Goal: Information Seeking & Learning: Learn about a topic

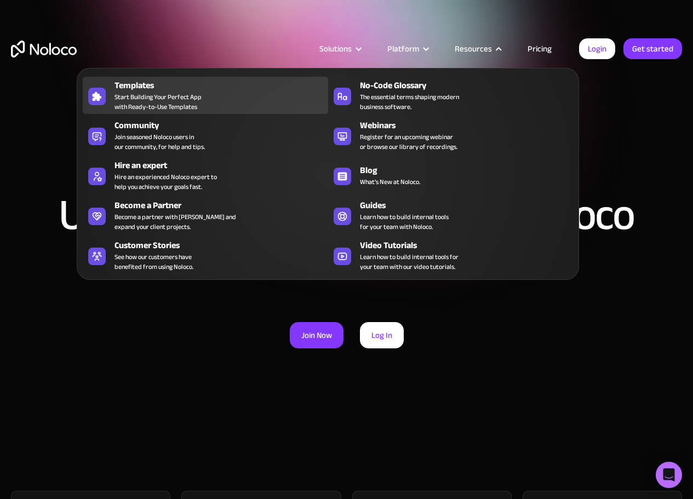
click at [147, 101] on span "Start Building Your Perfect App with Ready-to-Use Templates" at bounding box center [157, 102] width 87 height 20
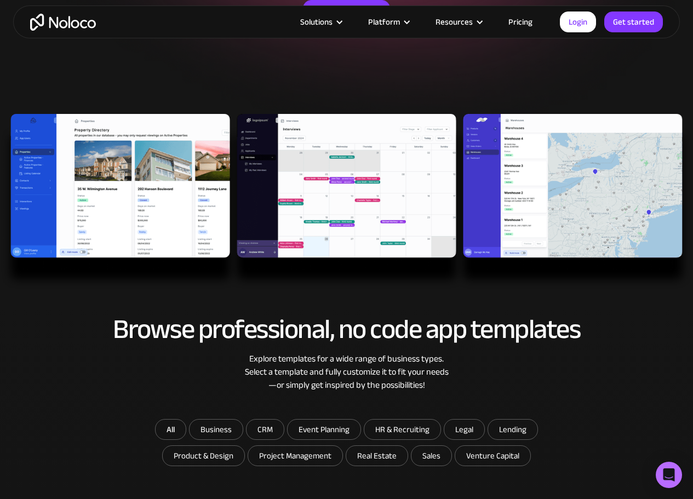
scroll to position [274, 0]
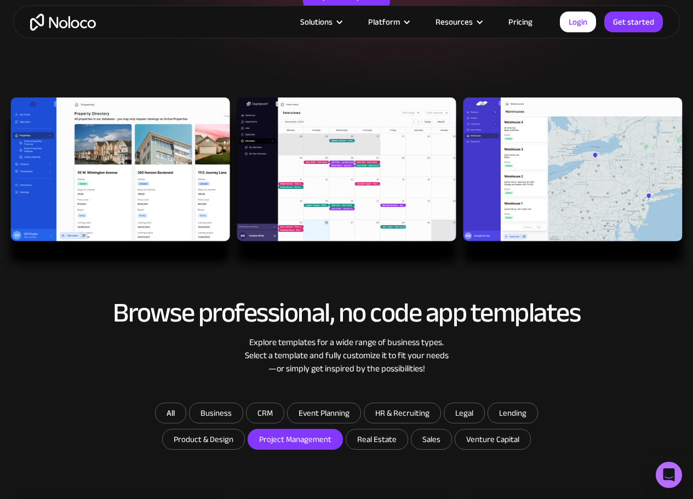
click at [294, 442] on input "Project Management" at bounding box center [295, 439] width 94 height 20
click at [296, 439] on input "Project Management" at bounding box center [295, 439] width 94 height 20
checkbox input "true"
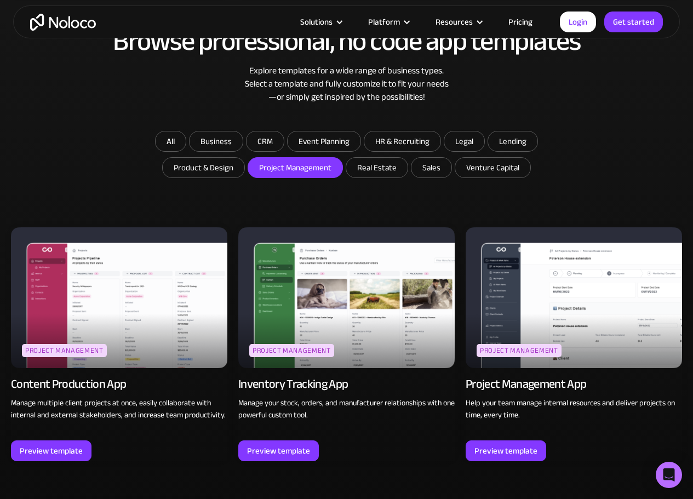
scroll to position [548, 0]
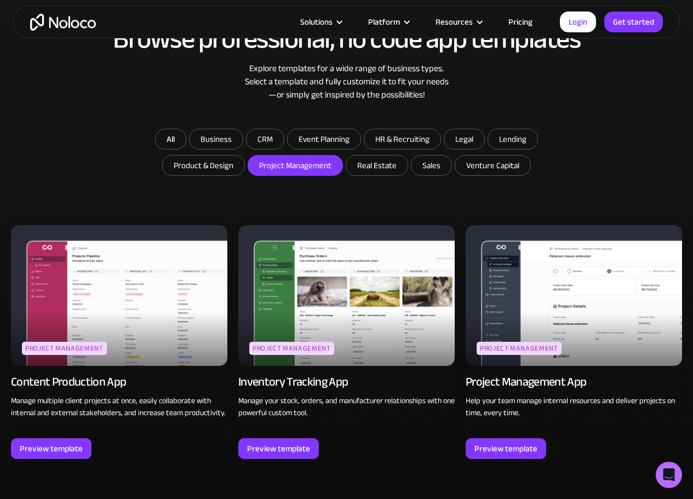
click at [565, 320] on img at bounding box center [573, 295] width 216 height 141
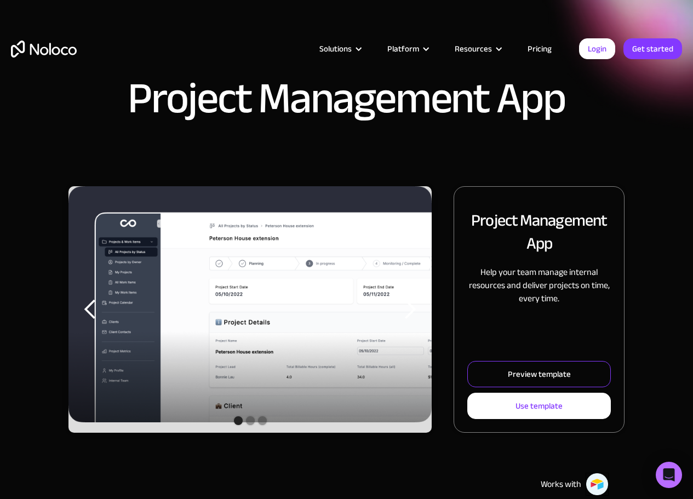
click at [544, 372] on div "Preview template" at bounding box center [539, 374] width 63 height 14
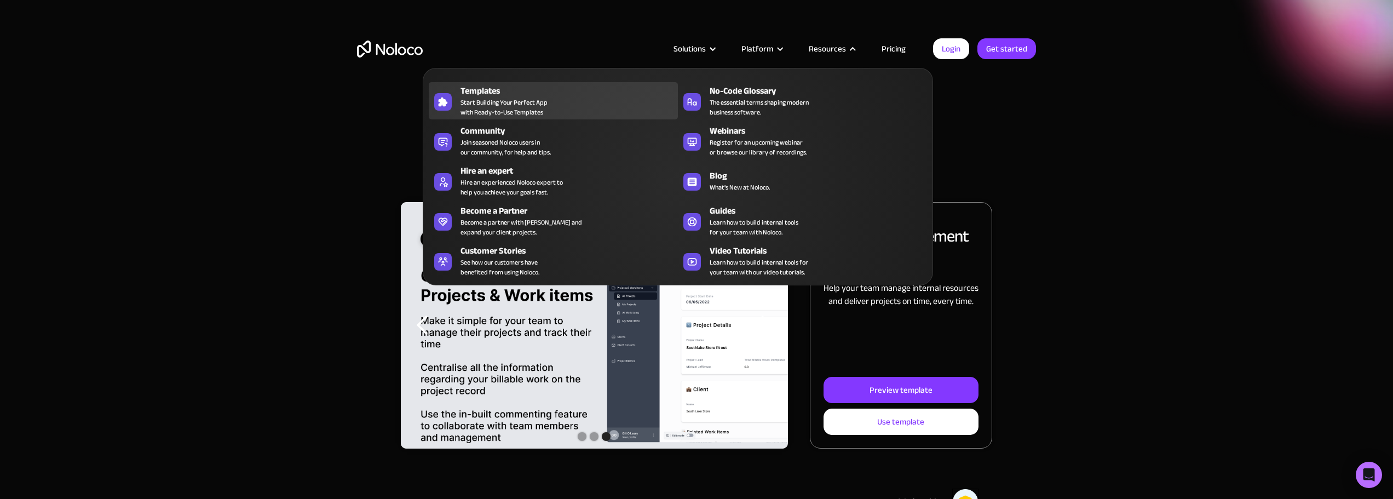
click at [493, 98] on span "Start Building Your Perfect App with Ready-to-Use Templates" at bounding box center [504, 107] width 87 height 20
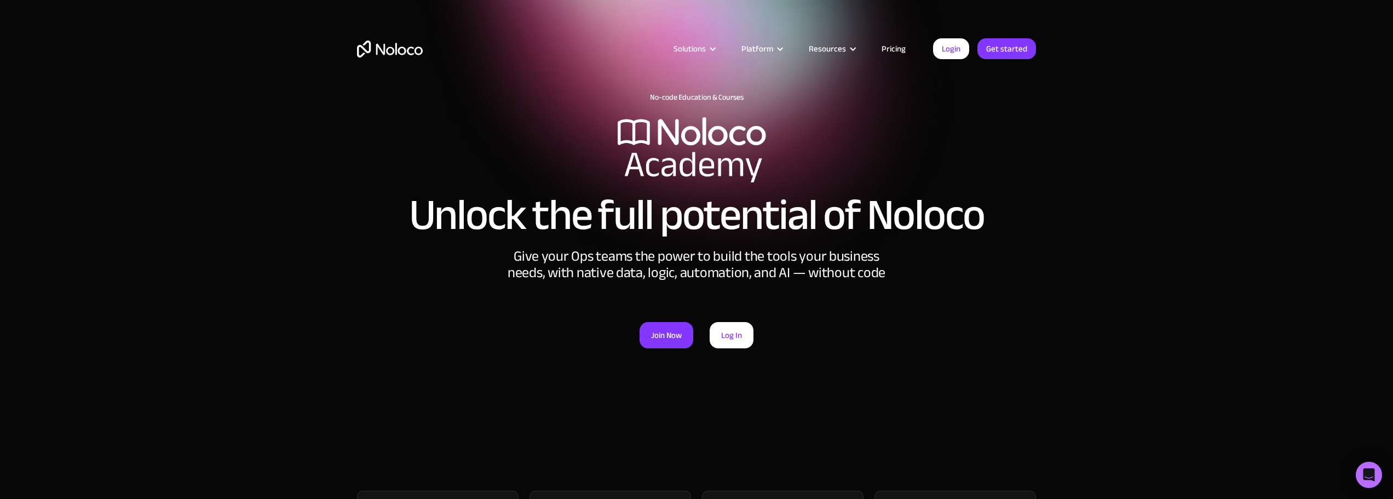
click at [891, 47] on link "Pricing" at bounding box center [893, 49] width 51 height 14
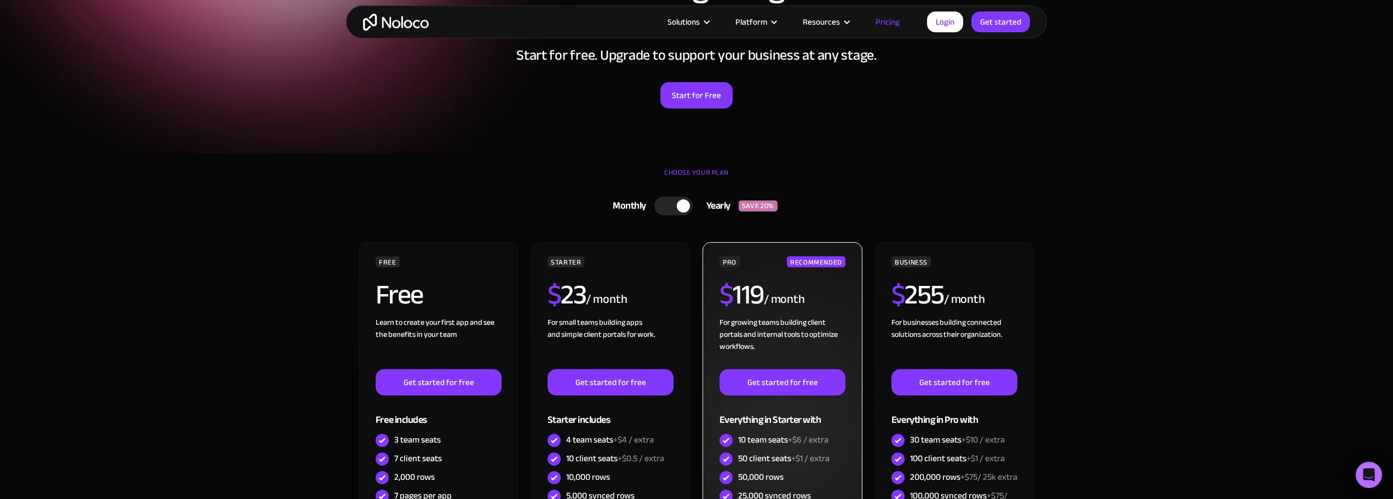
scroll to position [110, 0]
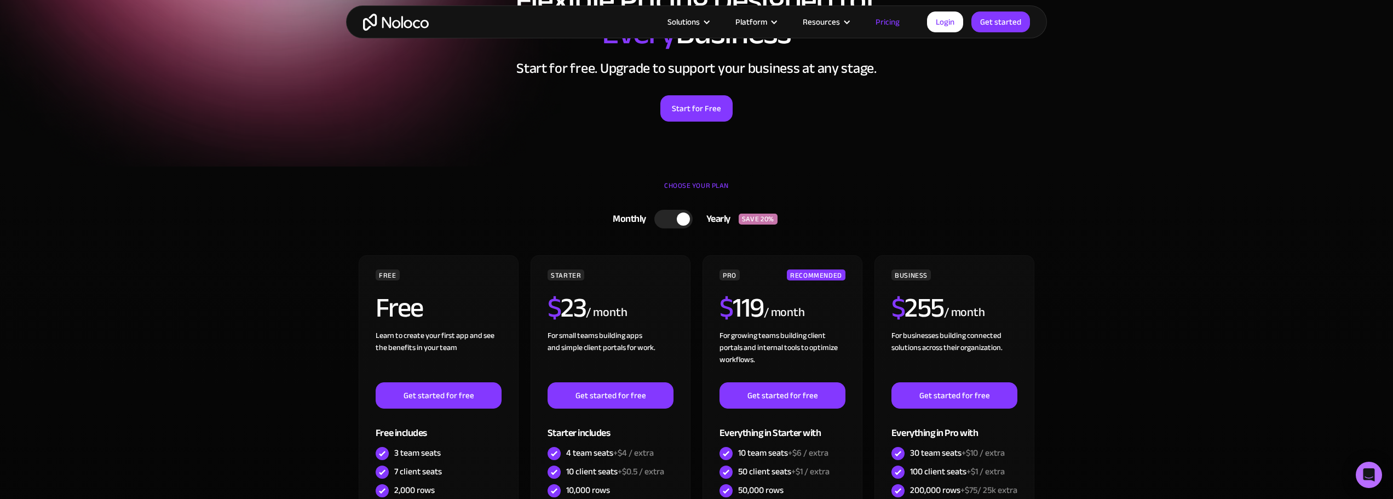
click at [665, 218] on div at bounding box center [673, 219] width 38 height 19
click at [686, 218] on div at bounding box center [677, 219] width 38 height 19
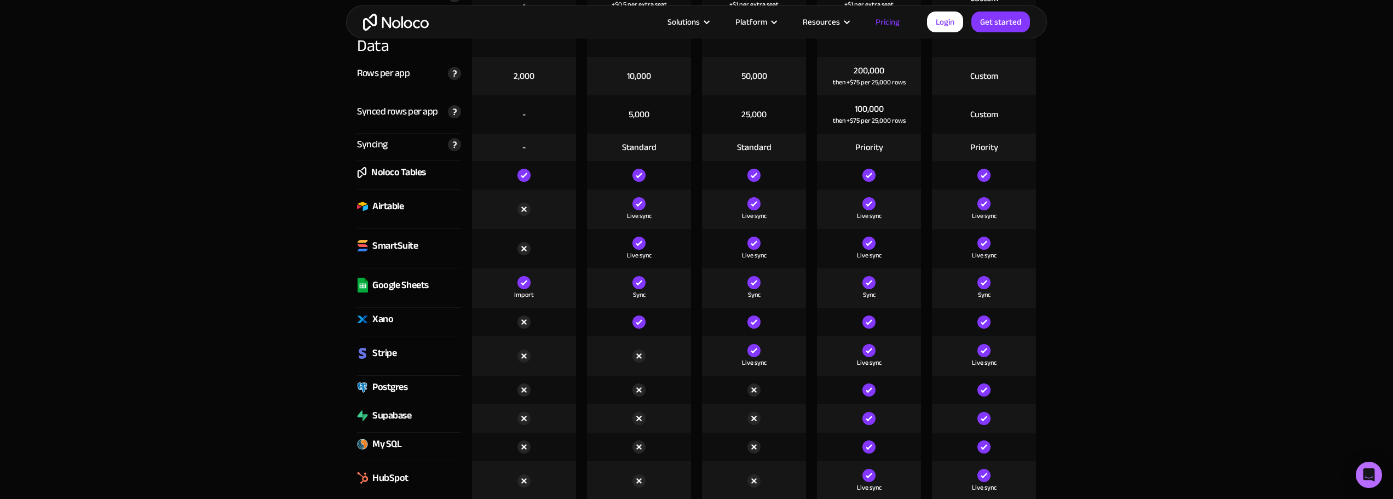
scroll to position [1479, 0]
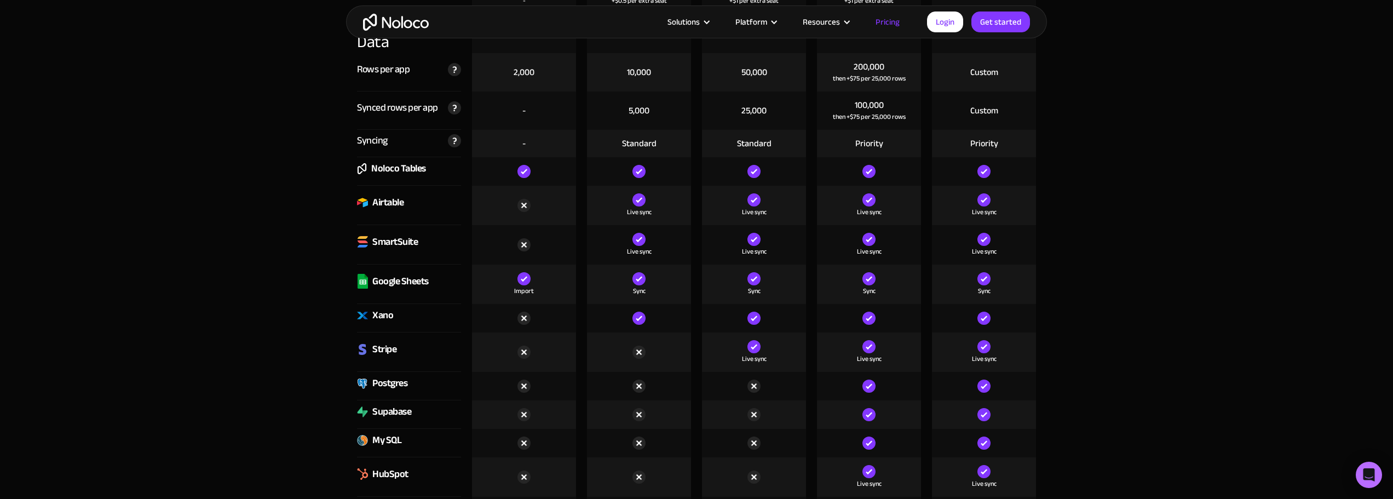
click at [755, 241] on img at bounding box center [753, 239] width 13 height 13
click at [755, 200] on img at bounding box center [753, 199] width 13 height 13
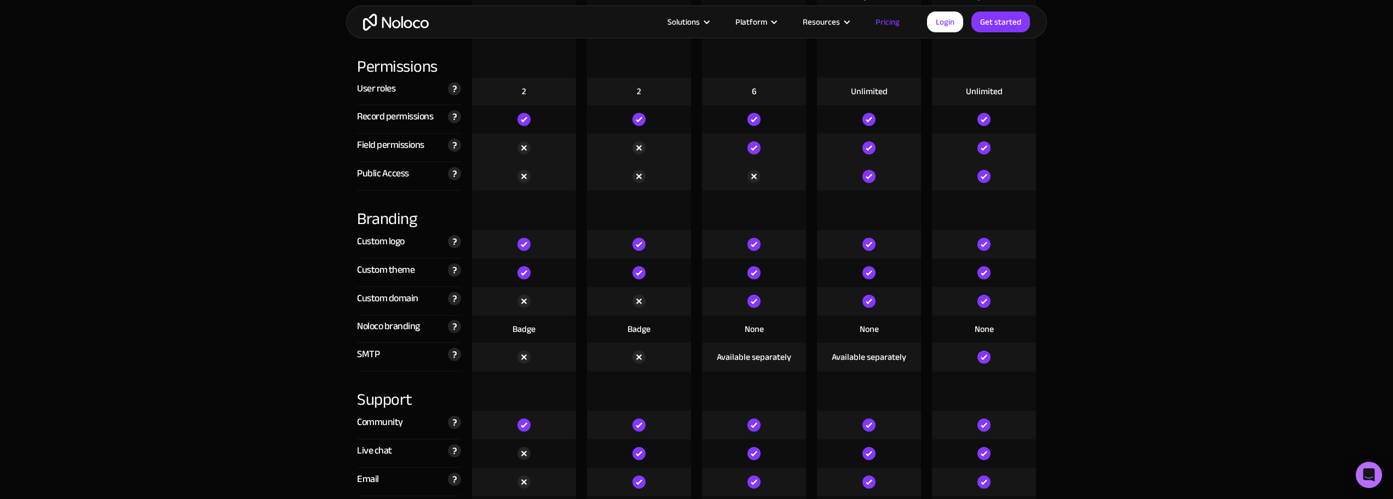
scroll to position [2409, 0]
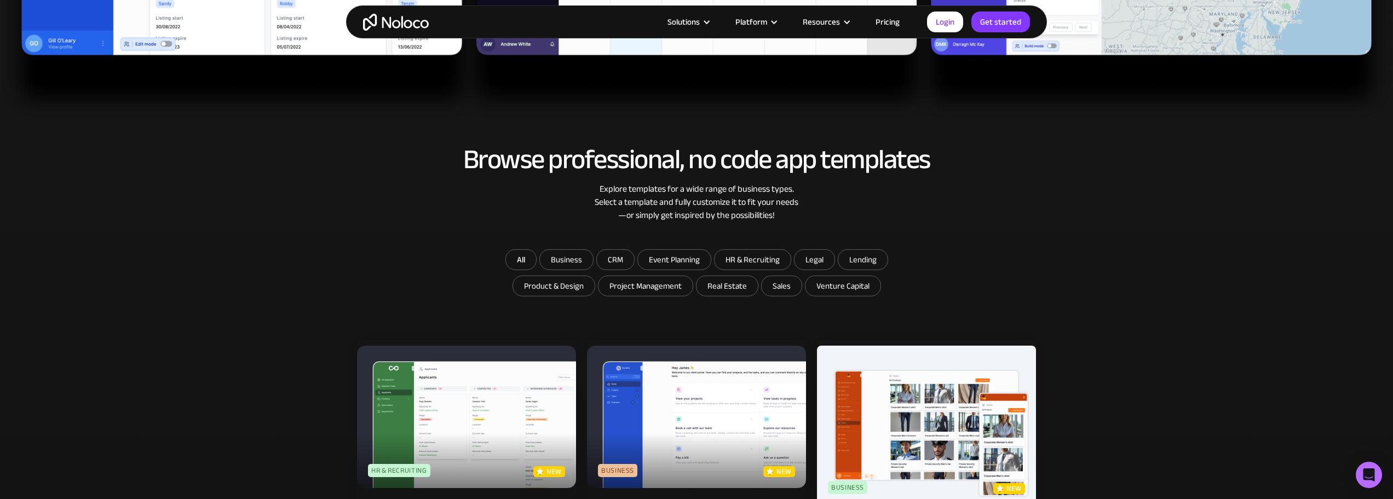
scroll to position [657, 0]
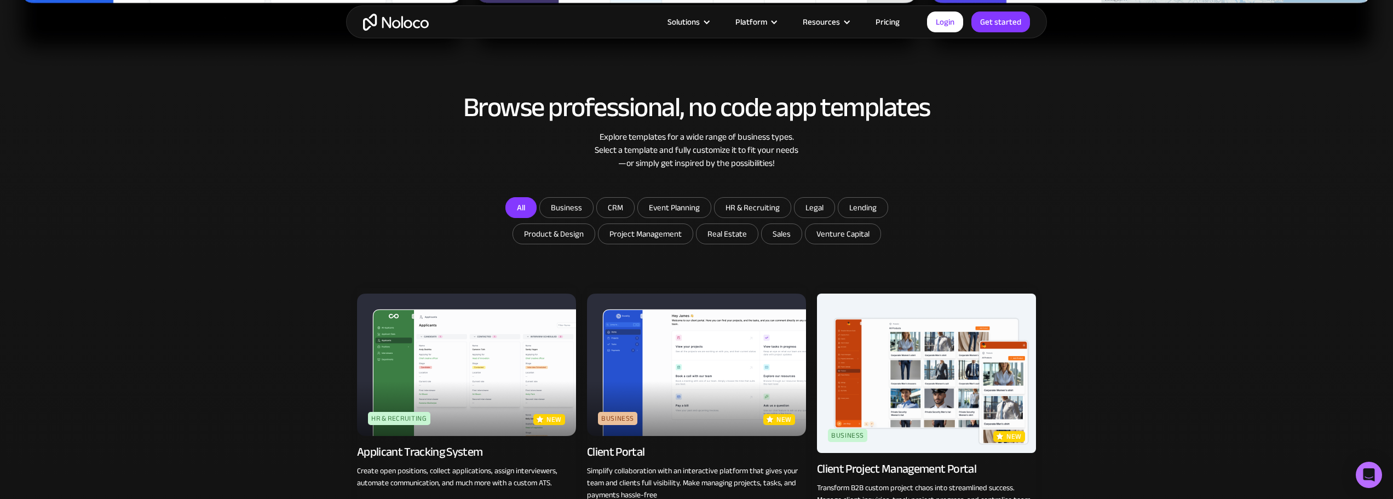
click at [511, 203] on link "All" at bounding box center [520, 207] width 31 height 21
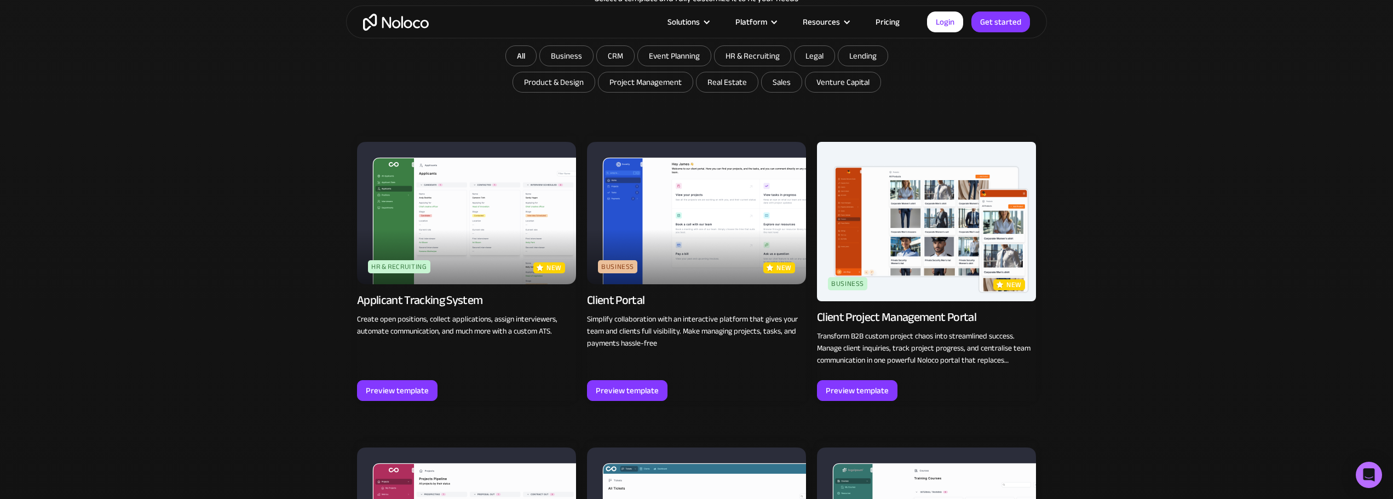
scroll to position [821, 0]
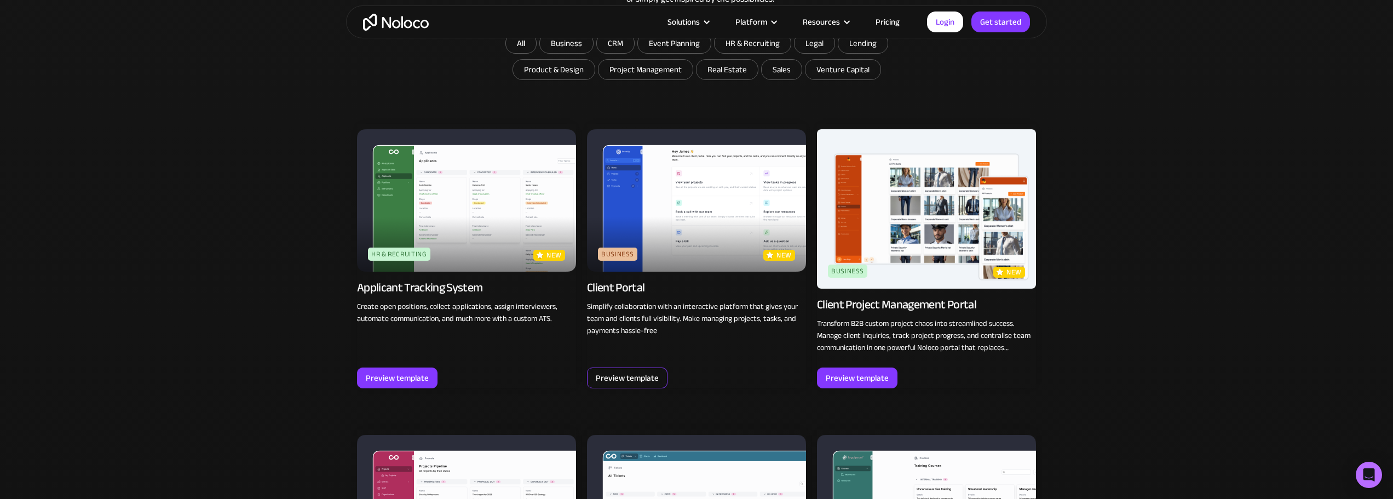
click at [635, 380] on div "Preview template" at bounding box center [627, 378] width 63 height 14
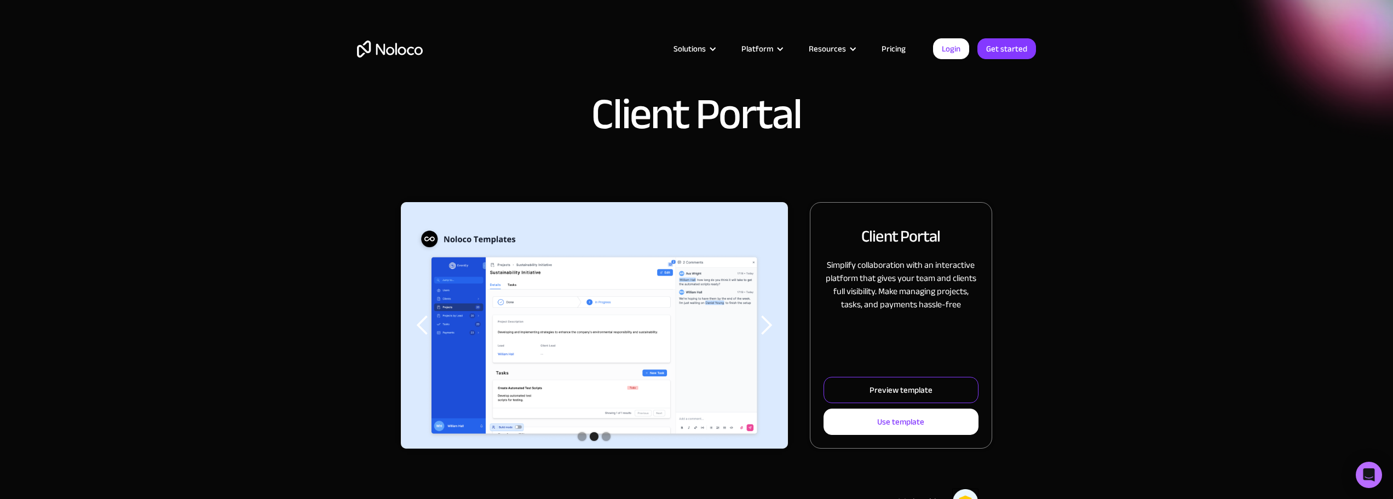
click at [911, 388] on div "Preview template" at bounding box center [901, 390] width 63 height 14
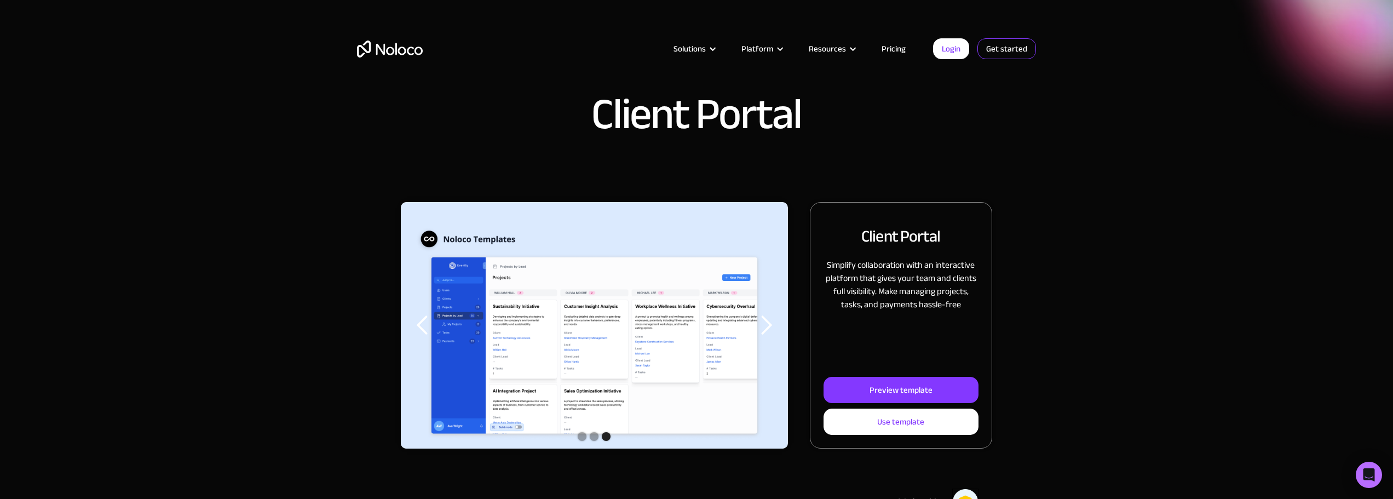
click at [1013, 48] on link "Get started" at bounding box center [1006, 48] width 59 height 21
